Goal: Information Seeking & Learning: Learn about a topic

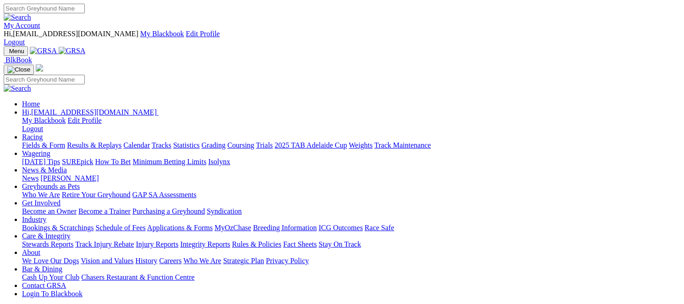
click at [33, 141] on link "Fields & Form" at bounding box center [43, 145] width 43 height 8
